Goal: Task Accomplishment & Management: Manage account settings

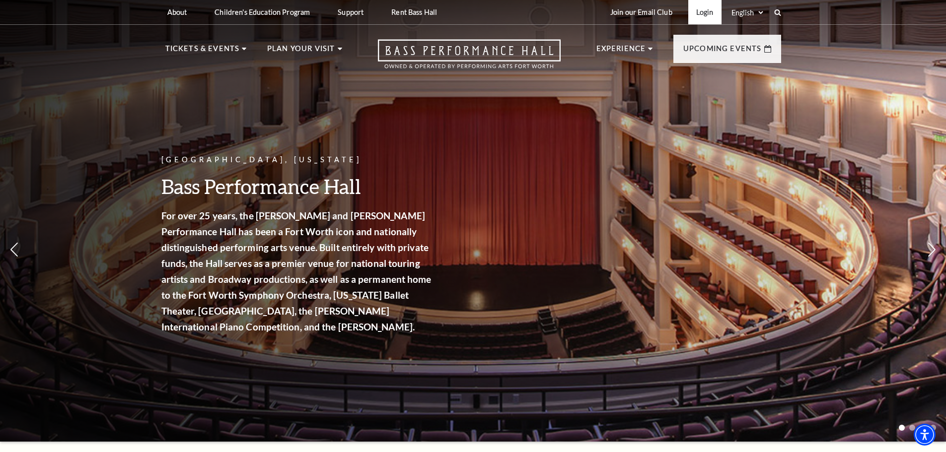
click at [707, 12] on link "Login" at bounding box center [704, 12] width 33 height 24
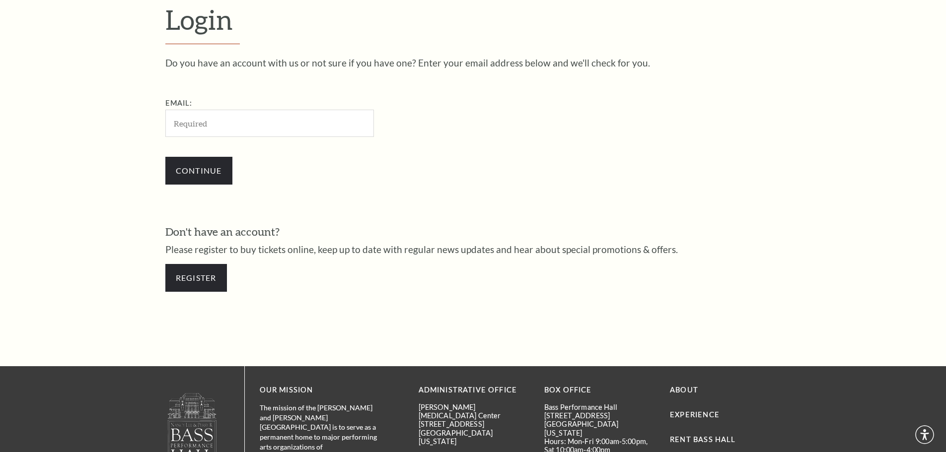
scroll to position [332, 0]
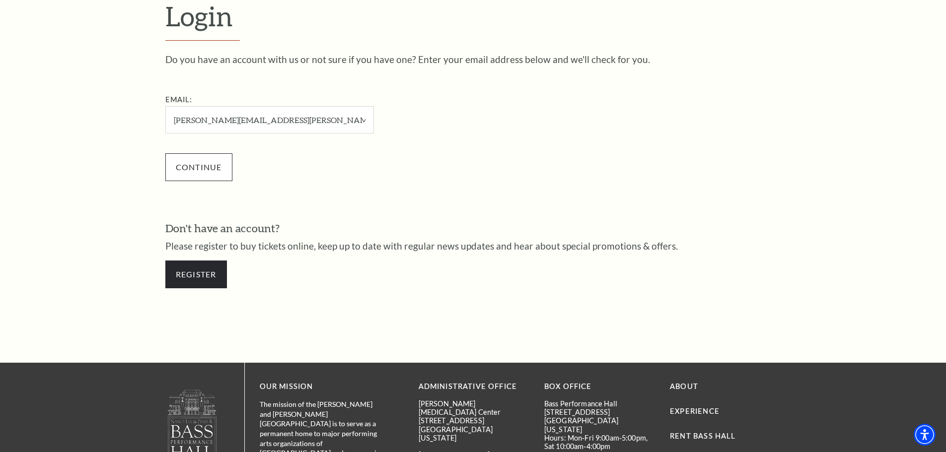
type input "[PERSON_NAME][EMAIL_ADDRESS][PERSON_NAME][DOMAIN_NAME]"
click at [209, 168] on input "Continue" at bounding box center [198, 167] width 67 height 28
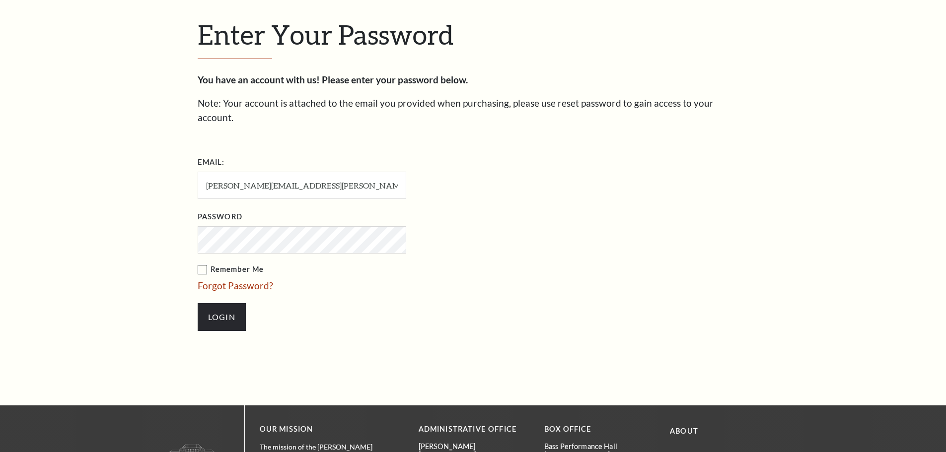
scroll to position [342, 0]
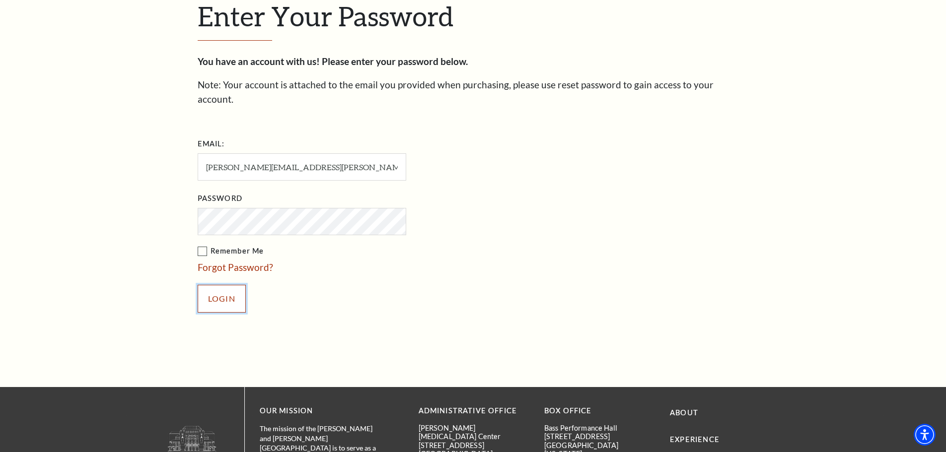
click at [224, 285] on input "Login" at bounding box center [222, 299] width 48 height 28
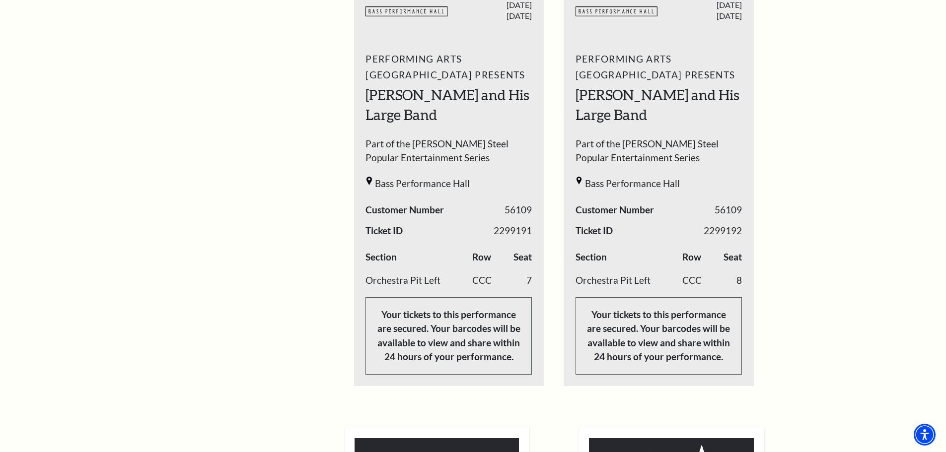
scroll to position [447, 0]
